Goal: Information Seeking & Learning: Learn about a topic

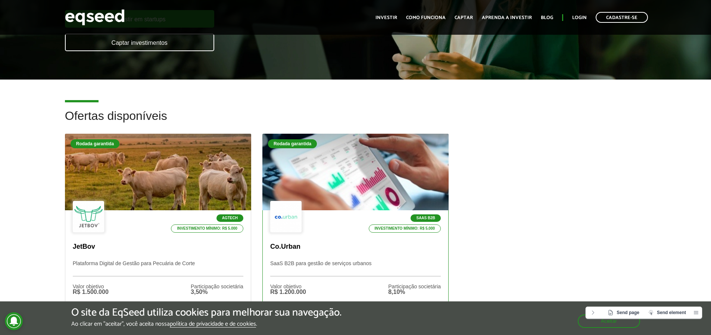
scroll to position [224, 0]
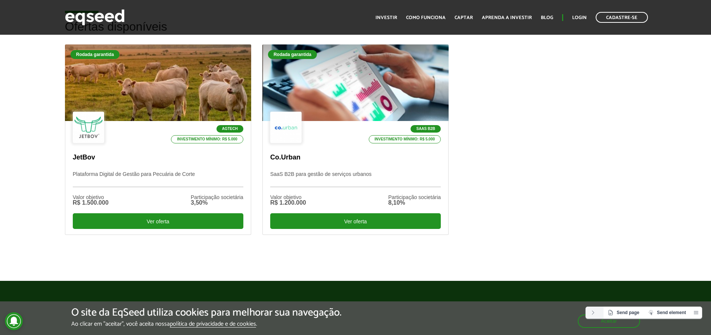
click at [590, 312] on button at bounding box center [595, 313] width 18 height 12
click at [661, 314] on icon at bounding box center [662, 313] width 6 height 6
click at [662, 313] on span "Send element" at bounding box center [671, 312] width 29 height 5
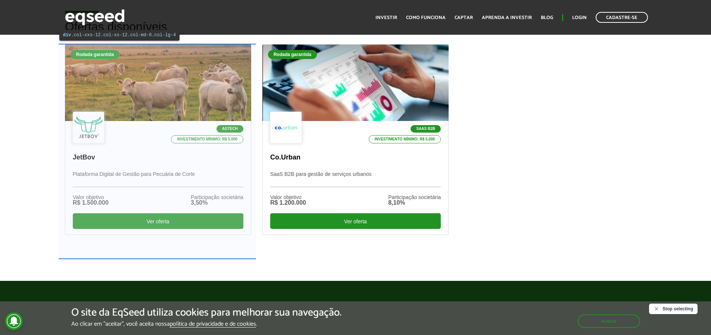
click at [252, 164] on div "Rodada garantida Agtech Investimento mínimo: R$ 5.000 JetBov Plataforma Digital…" at bounding box center [158, 151] width 198 height 214
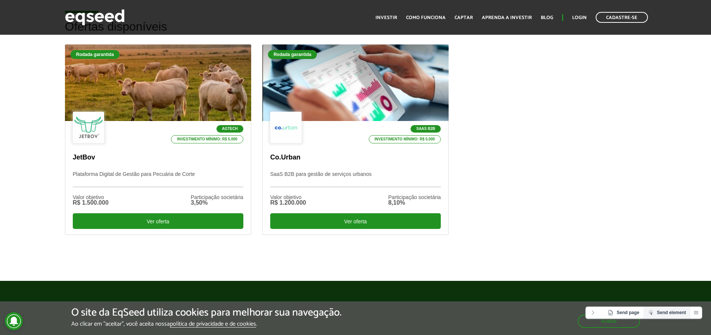
click at [657, 314] on span "Send element" at bounding box center [671, 312] width 29 height 5
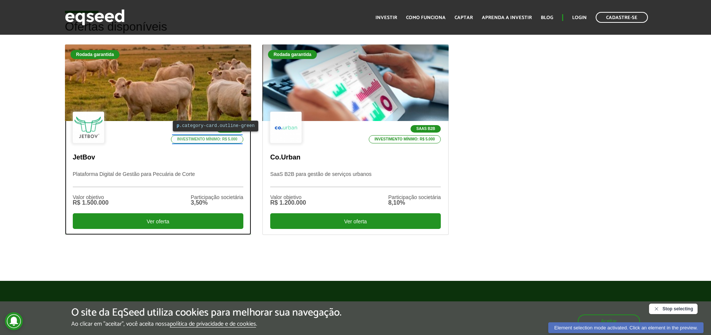
click at [210, 137] on p "Investimento mínimo: R$ 5.000" at bounding box center [207, 139] width 72 height 8
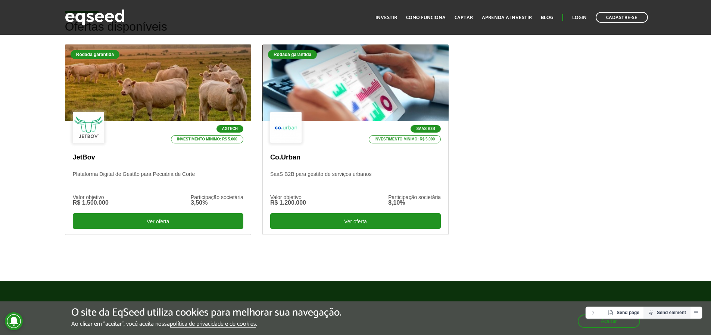
click at [658, 311] on span "Send element" at bounding box center [671, 312] width 29 height 5
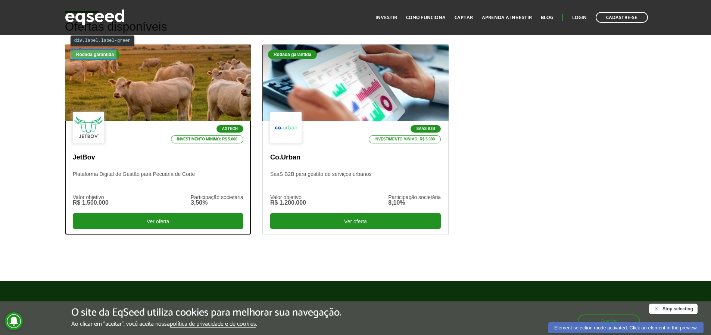
click at [102, 56] on div "Rodada garantida" at bounding box center [95, 54] width 49 height 9
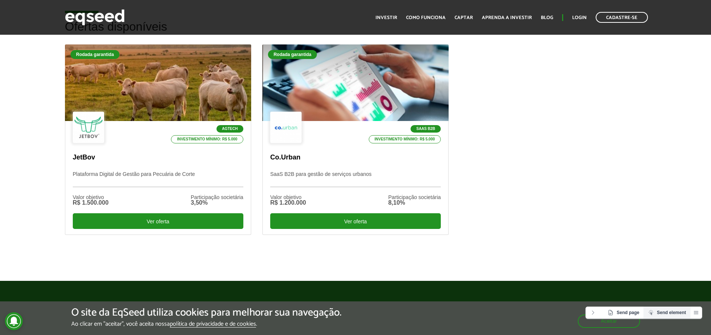
click at [670, 313] on span "Send element" at bounding box center [671, 312] width 29 height 5
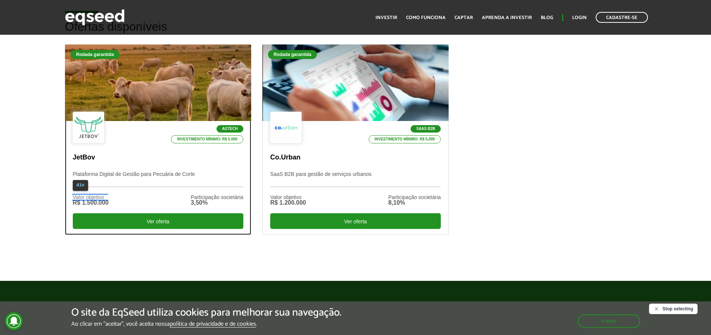
click at [98, 197] on div "Valor objetivo" at bounding box center [91, 197] width 36 height 5
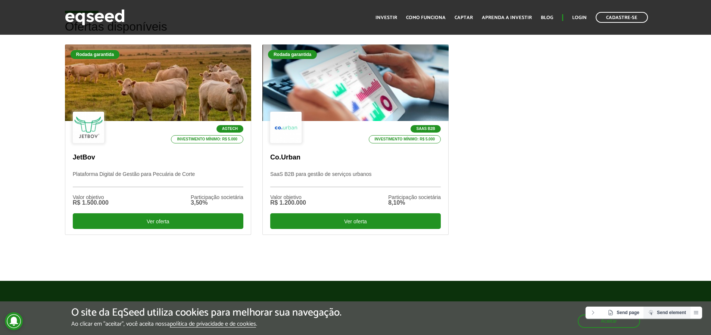
click at [666, 311] on span "Send element" at bounding box center [671, 312] width 29 height 5
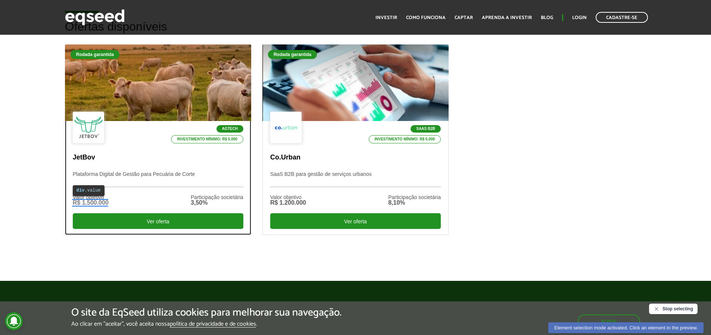
click at [97, 202] on div "R$ 1.500.000" at bounding box center [91, 203] width 36 height 6
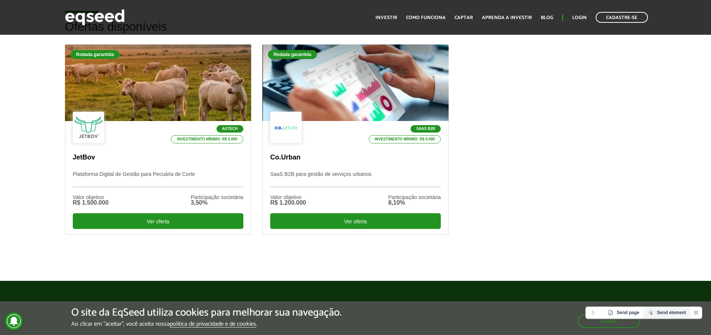
click at [667, 311] on span "Send element" at bounding box center [671, 312] width 29 height 5
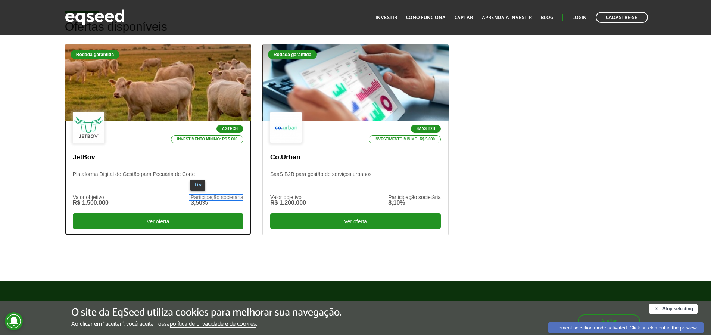
click at [209, 197] on div "Participação societária" at bounding box center [217, 197] width 53 height 5
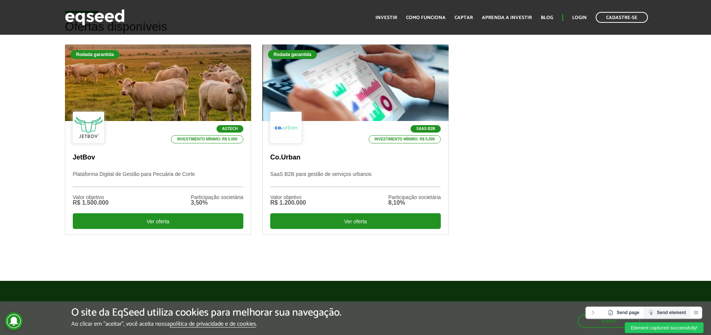
click at [681, 314] on button "Send element" at bounding box center [667, 313] width 47 height 12
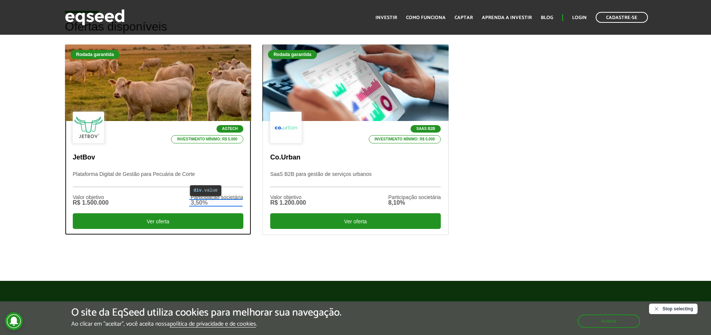
click at [205, 204] on div "3,50%" at bounding box center [217, 203] width 53 height 6
